Goal: Task Accomplishment & Management: Use online tool/utility

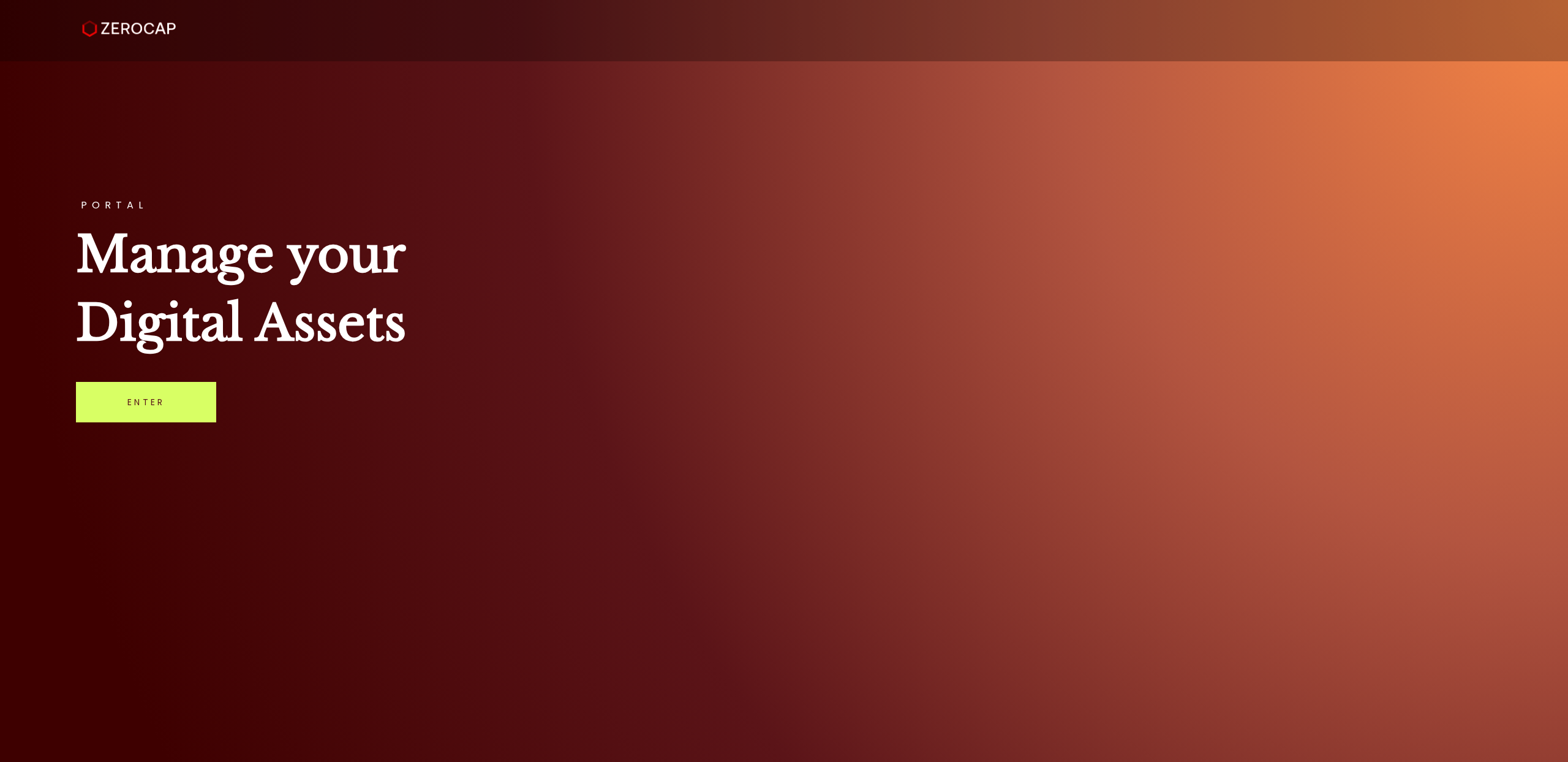
click at [160, 418] on link "Enter" at bounding box center [146, 403] width 140 height 41
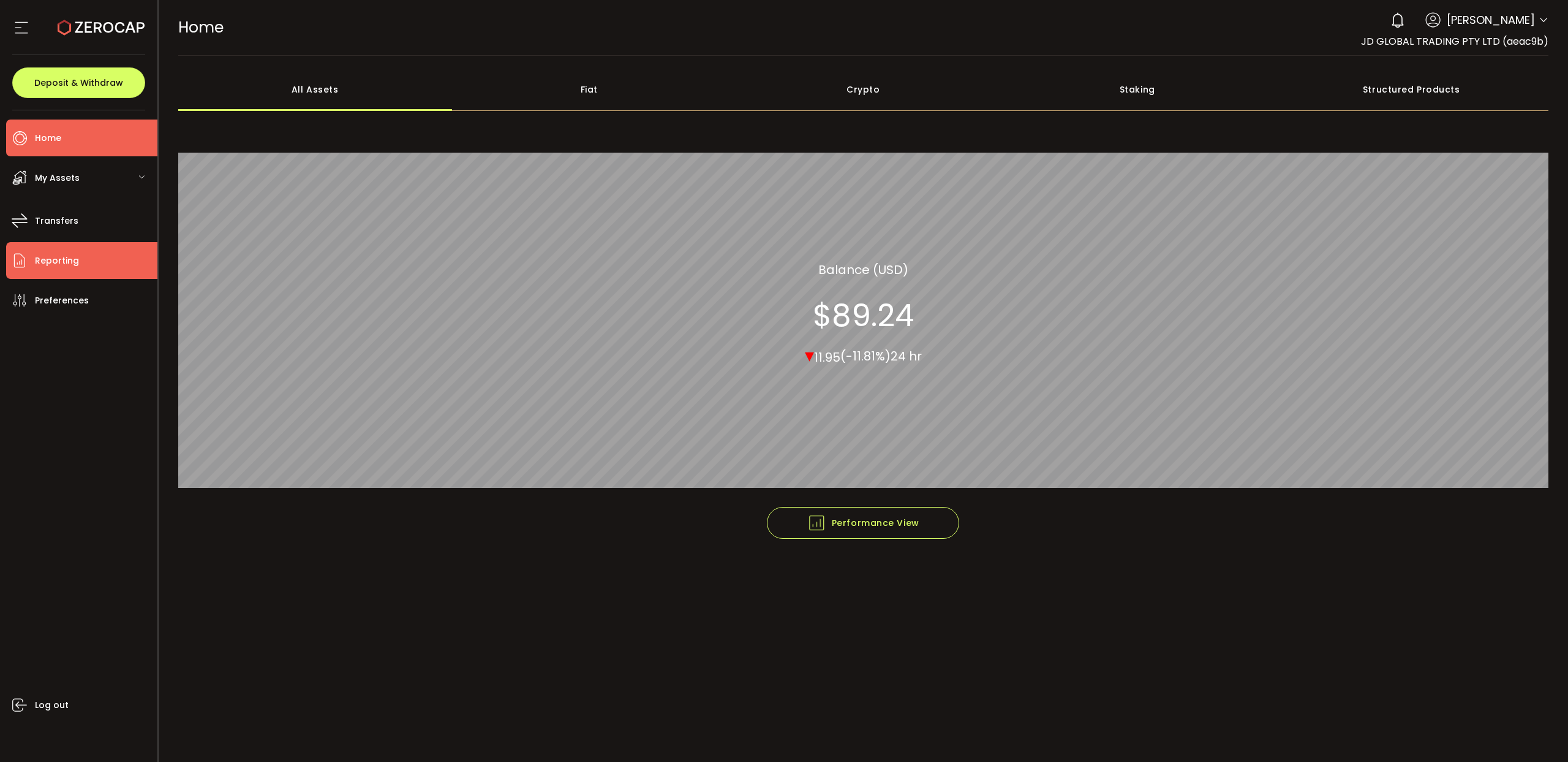
click at [74, 265] on span "Reporting" at bounding box center [57, 260] width 44 height 18
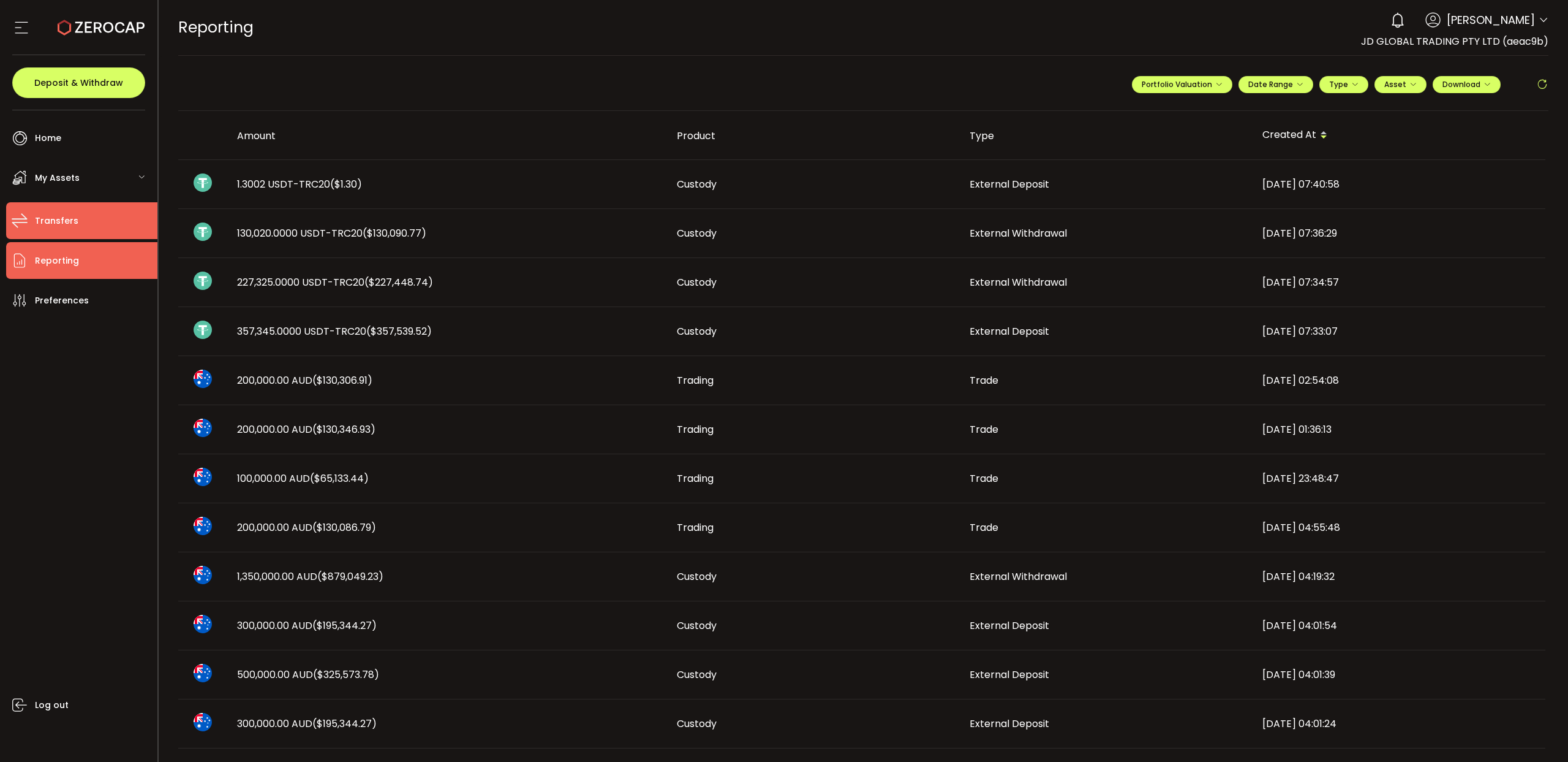
click at [66, 225] on span "Transfers" at bounding box center [56, 221] width 43 height 18
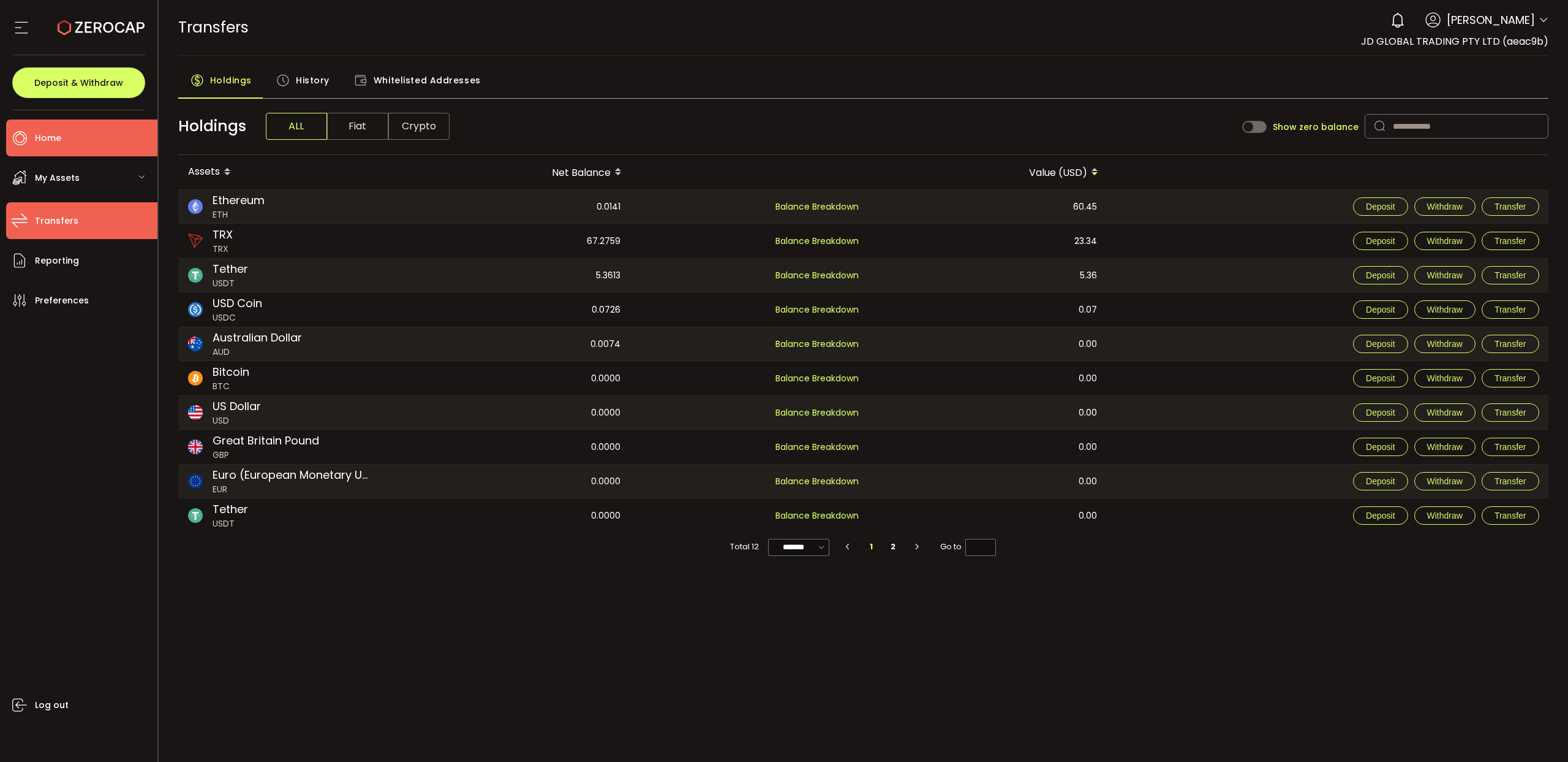
click at [101, 133] on li "Home" at bounding box center [81, 137] width 151 height 36
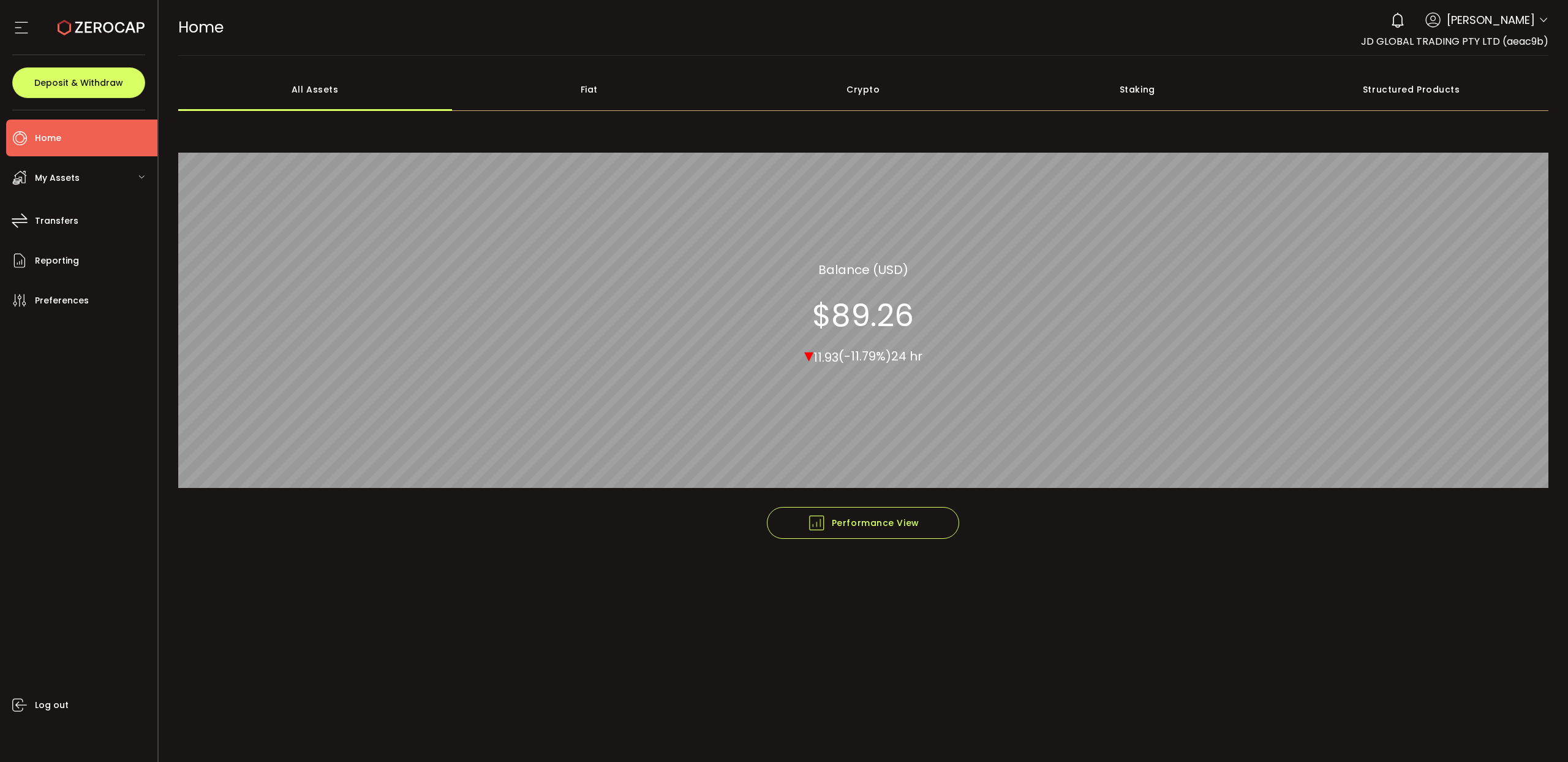
click at [60, 140] on span "Home" at bounding box center [47, 138] width 26 height 18
click at [57, 138] on span "Home" at bounding box center [47, 138] width 26 height 18
click at [70, 257] on span "Reporting" at bounding box center [57, 260] width 44 height 18
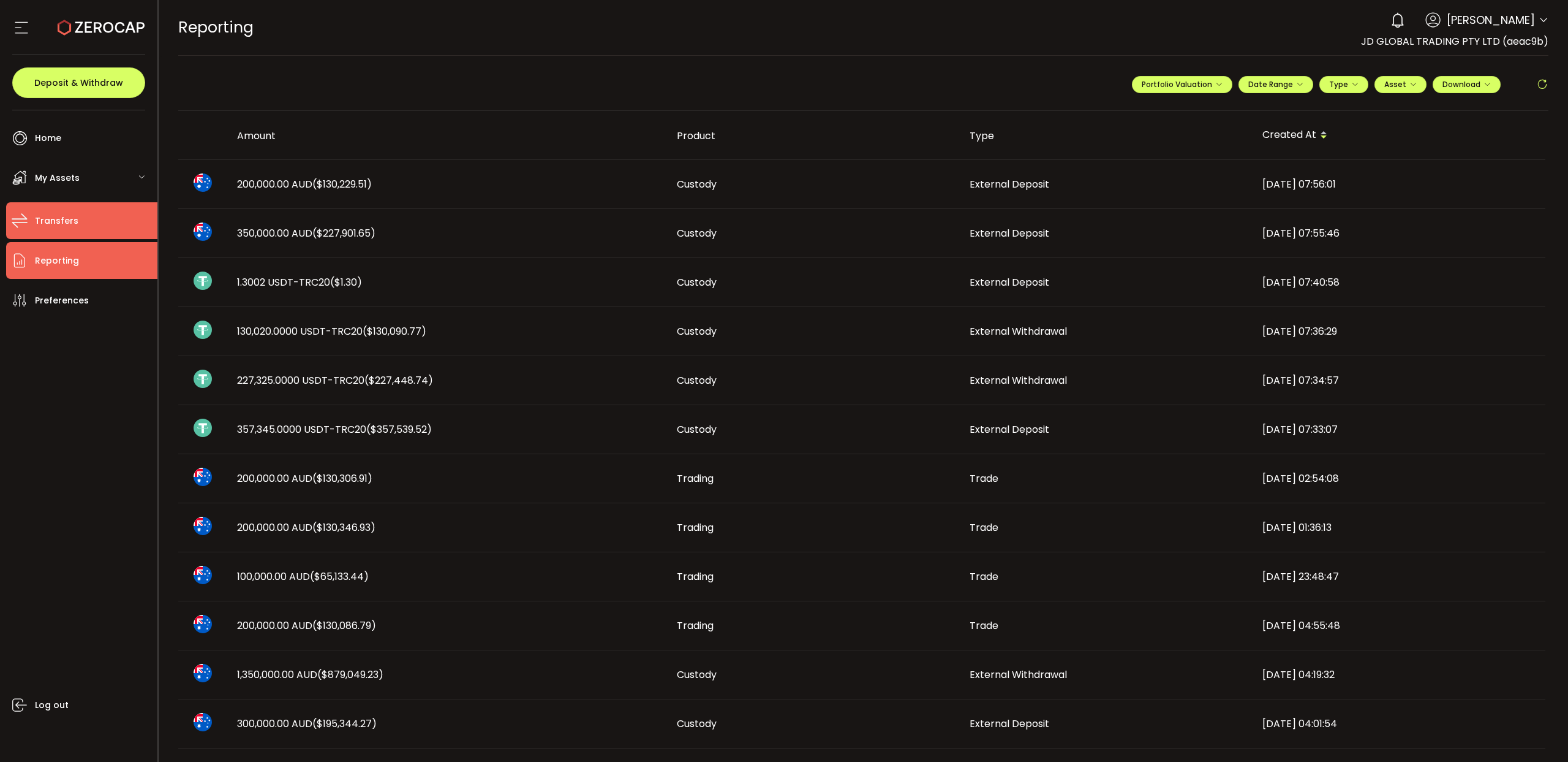
click at [77, 217] on li "Transfers" at bounding box center [81, 220] width 151 height 36
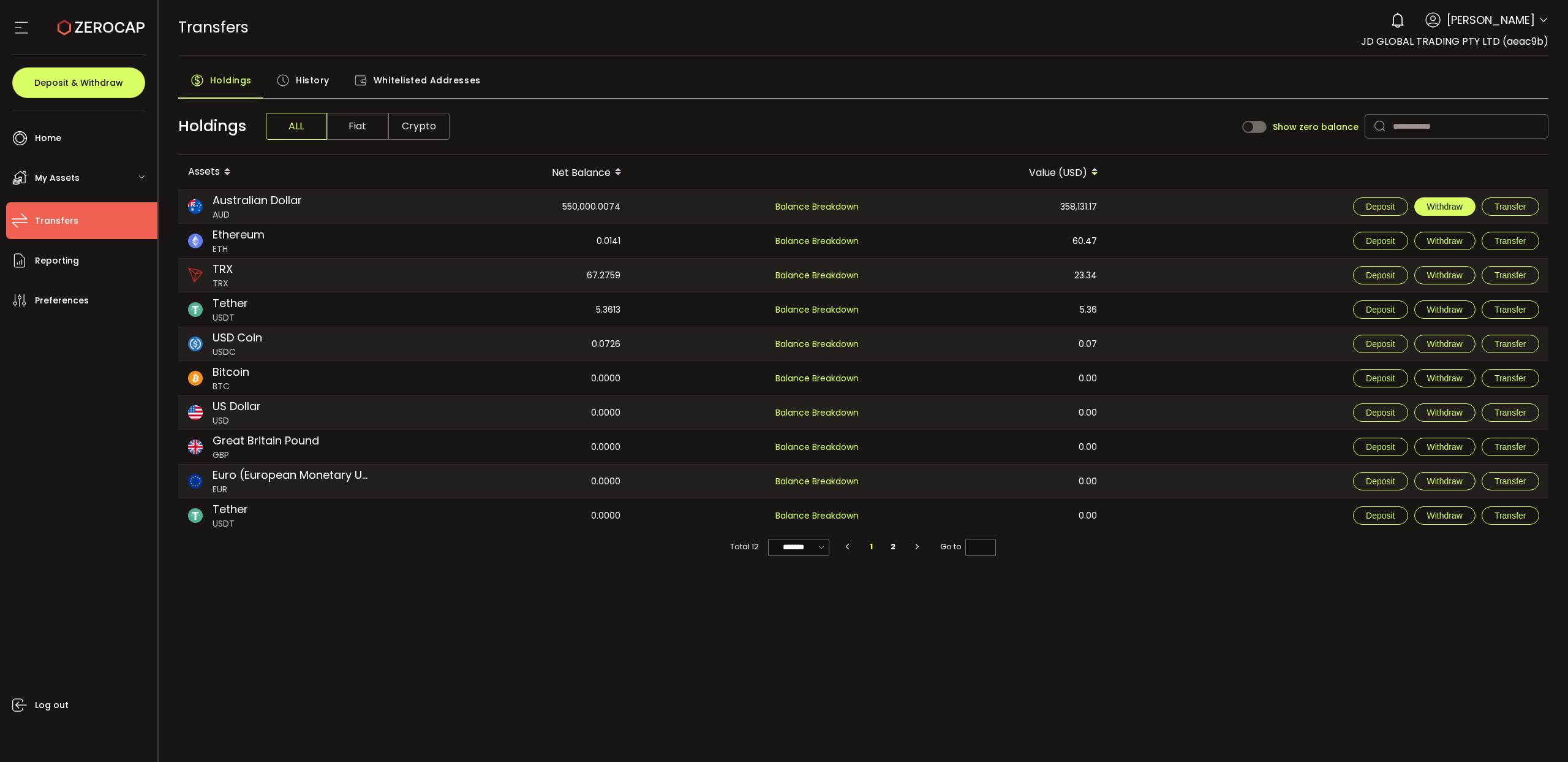
click at [1448, 211] on span "Withdraw" at bounding box center [1445, 206] width 36 height 10
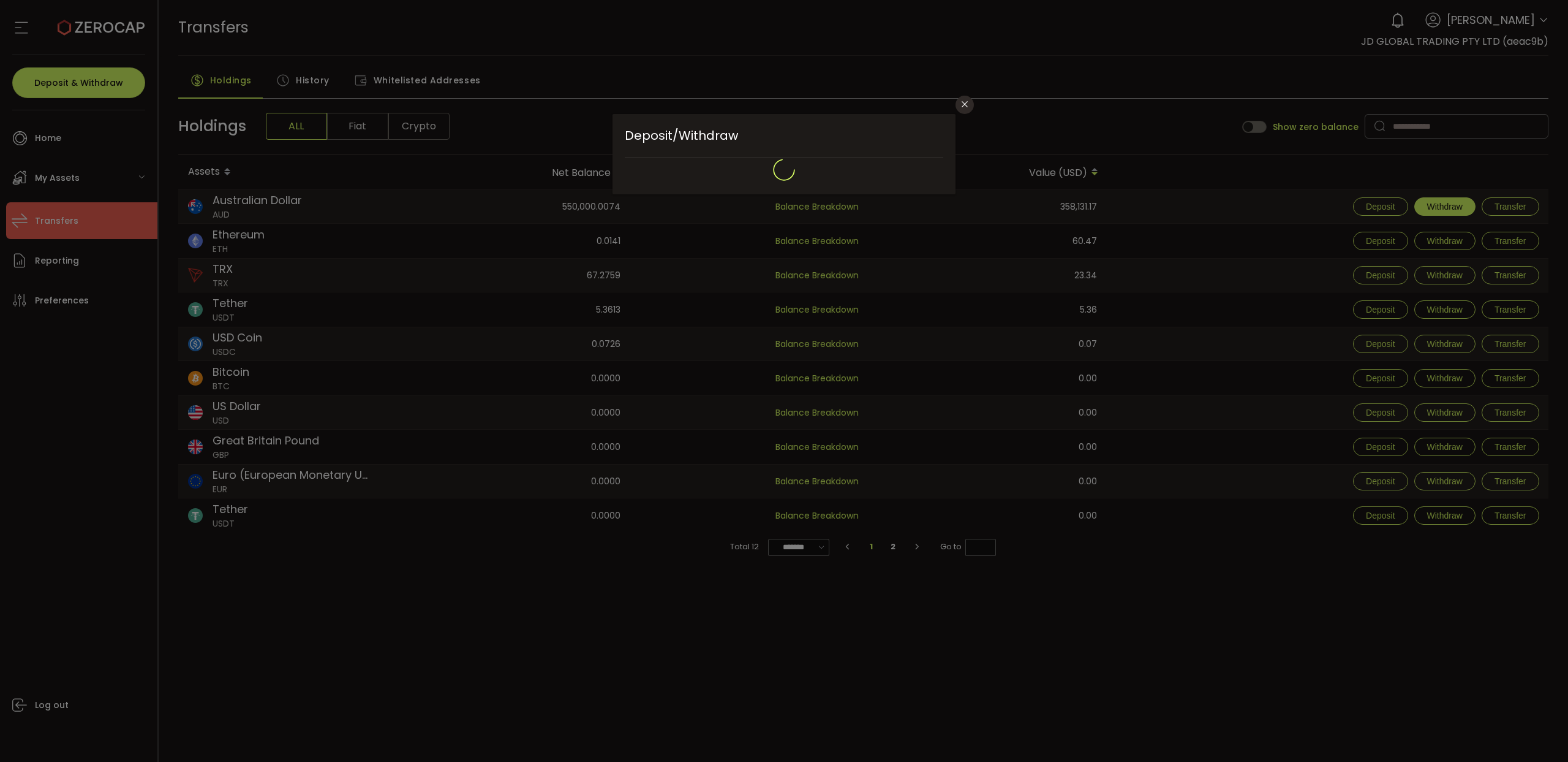
type input "**********"
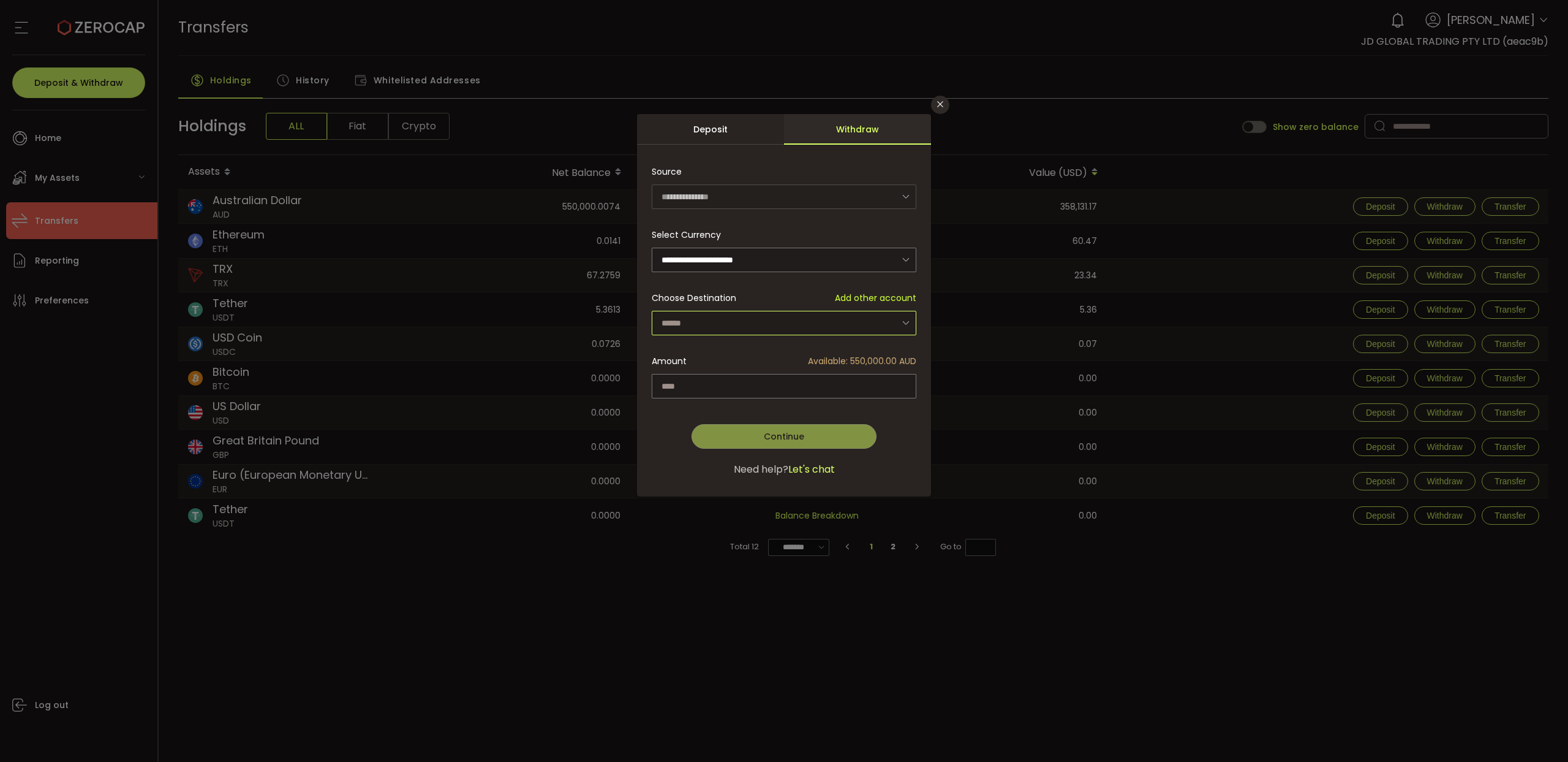
click at [840, 320] on input "dialog" at bounding box center [784, 322] width 265 height 25
click at [753, 357] on span "JD GLOBAL TRADING PTY LTD - 8284" at bounding box center [740, 354] width 151 height 12
type input "**********"
click at [755, 386] on input "dialog" at bounding box center [784, 386] width 265 height 25
type input "******"
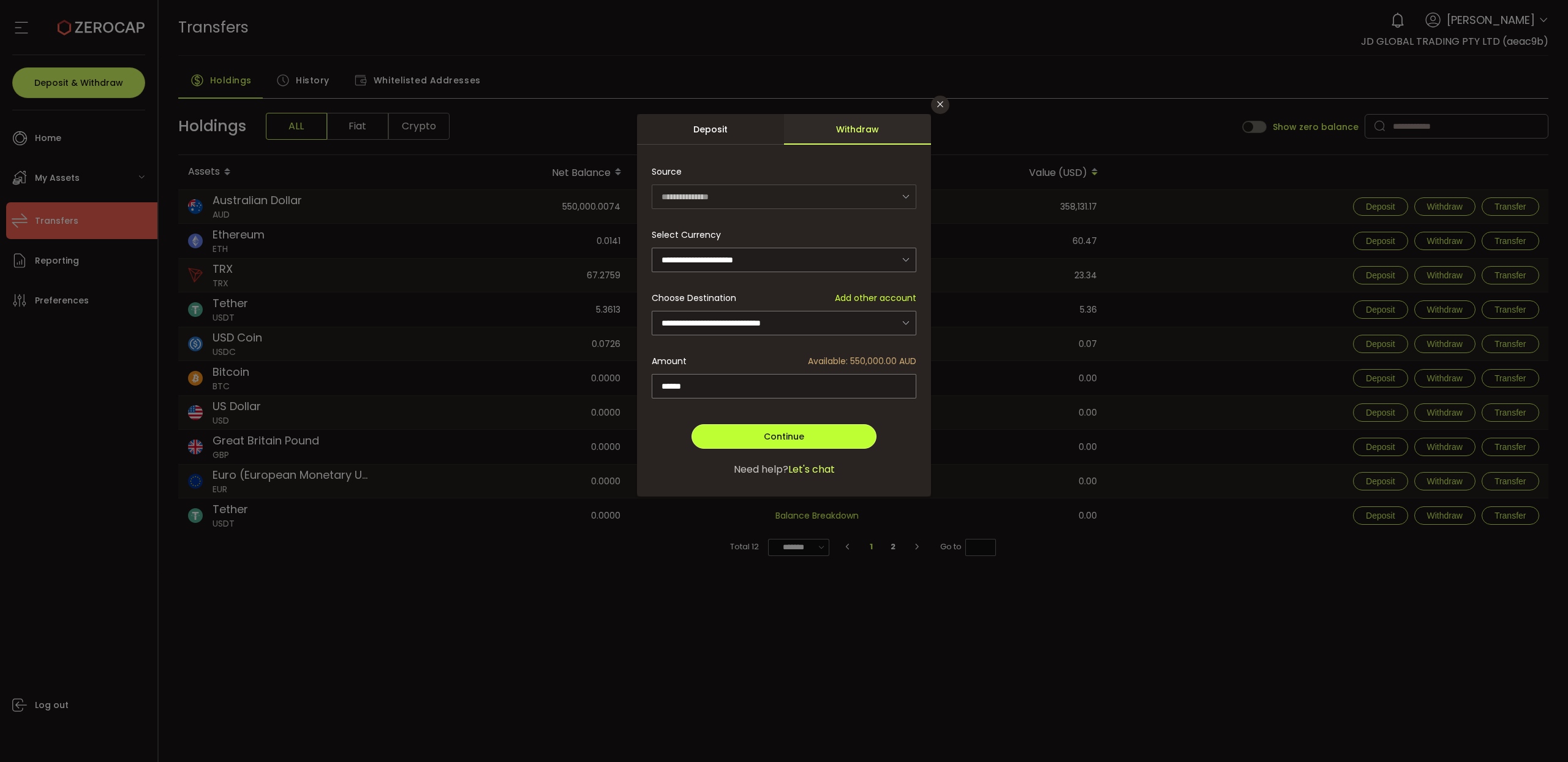
click at [808, 436] on button "Continue" at bounding box center [784, 436] width 185 height 25
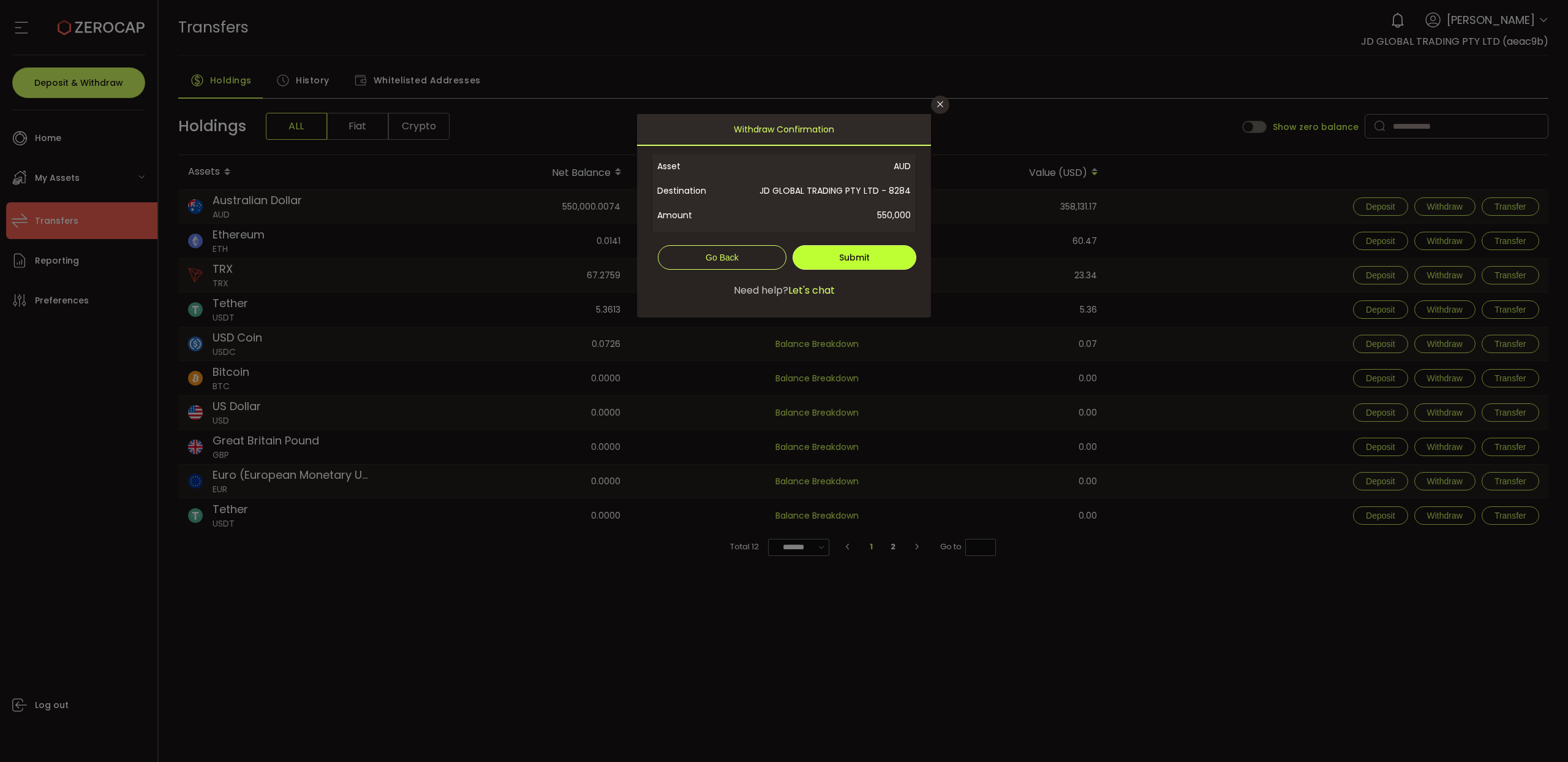
click at [852, 259] on span "Submit" at bounding box center [855, 257] width 30 height 12
